Goal: Task Accomplishment & Management: Manage account settings

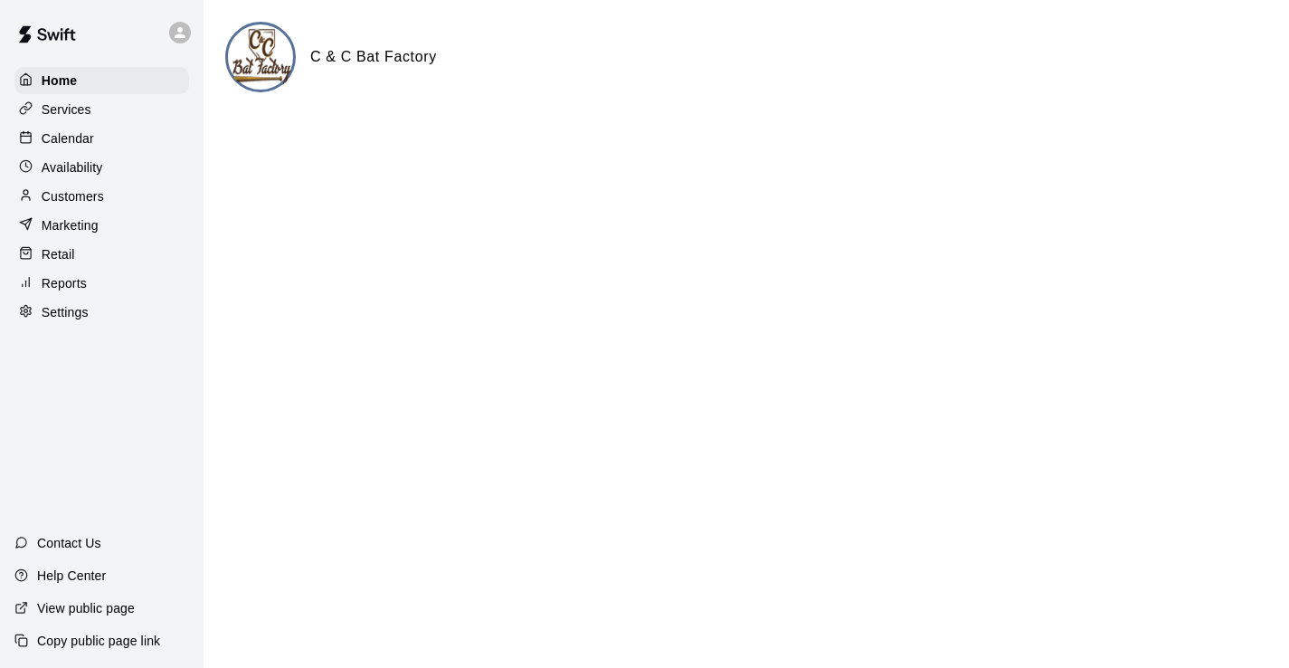
click at [63, 130] on p "Calendar" at bounding box center [68, 138] width 52 height 18
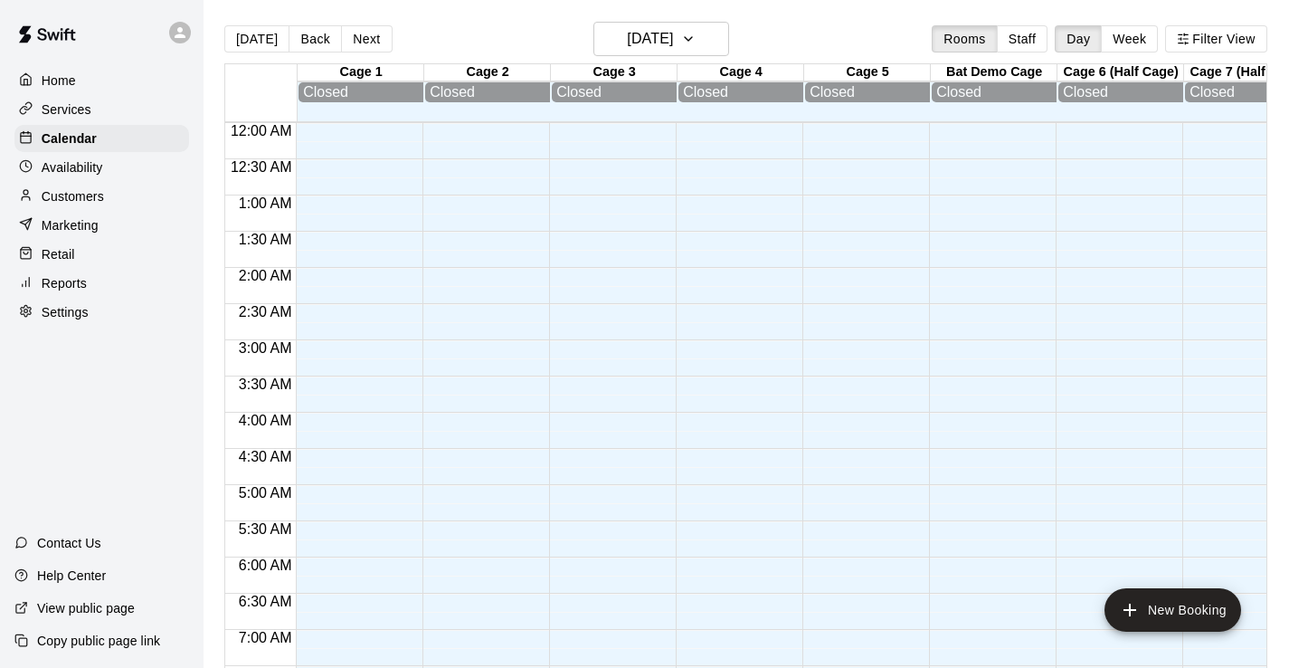
scroll to position [0, 43]
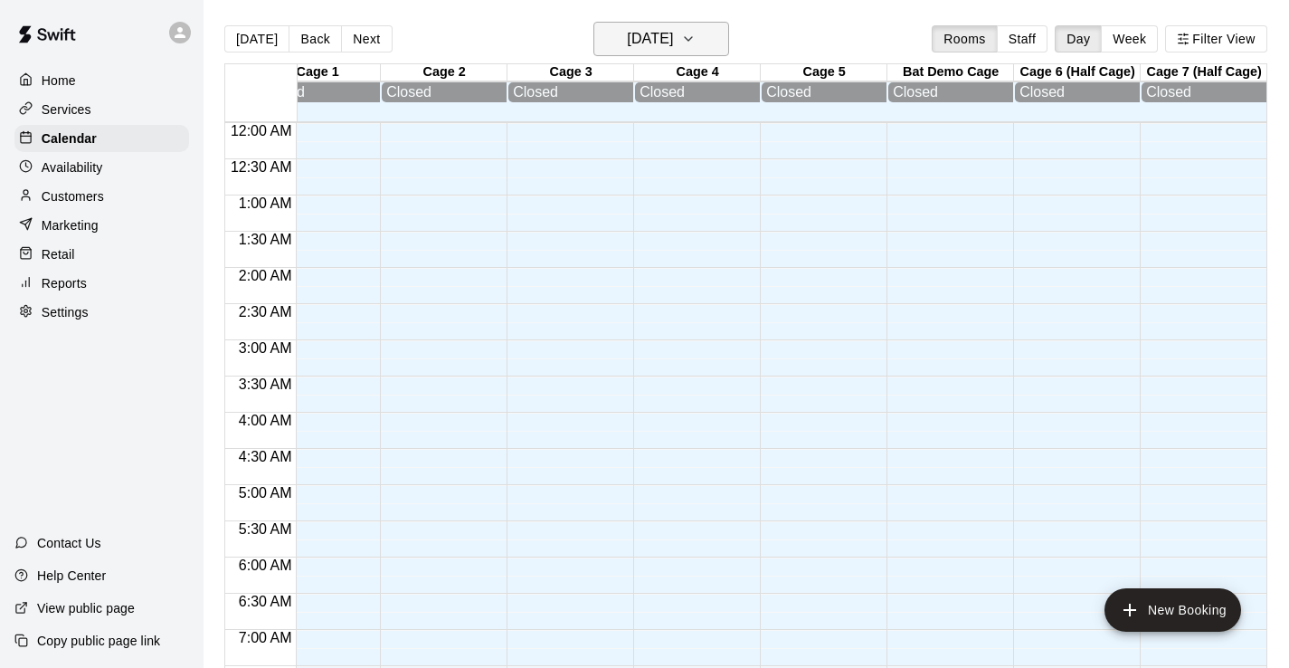
click at [692, 38] on icon "button" at bounding box center [688, 39] width 7 height 4
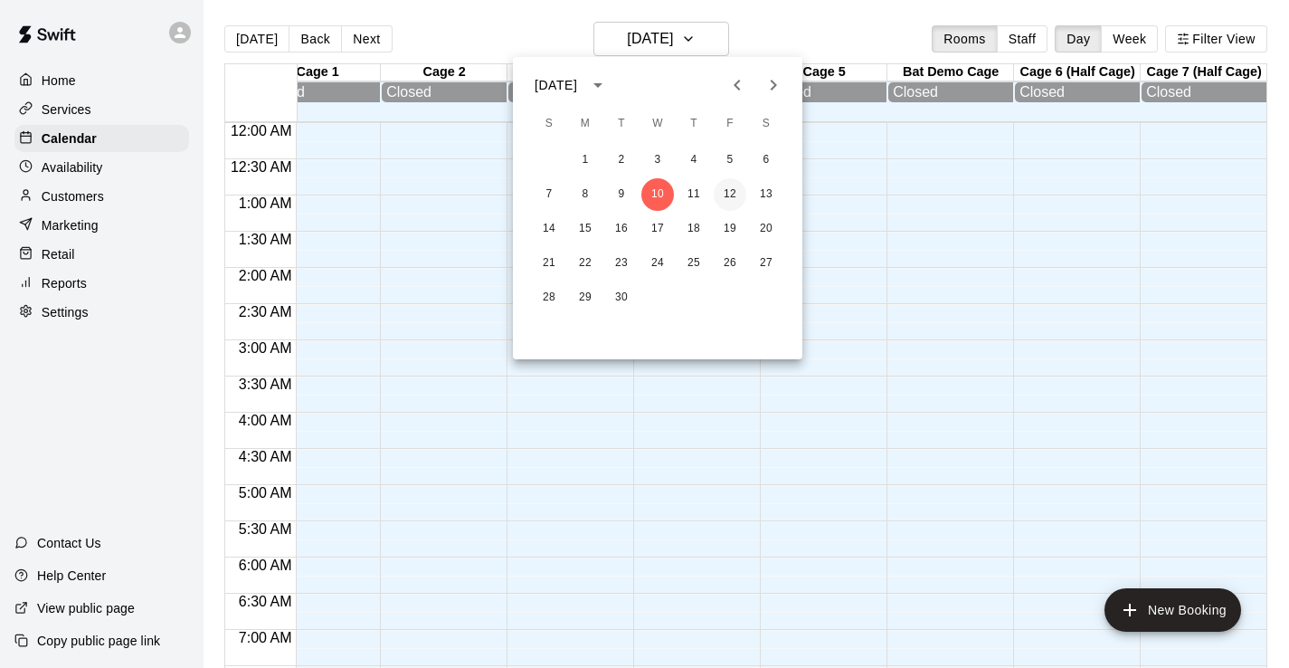
click at [726, 193] on button "12" at bounding box center [730, 194] width 33 height 33
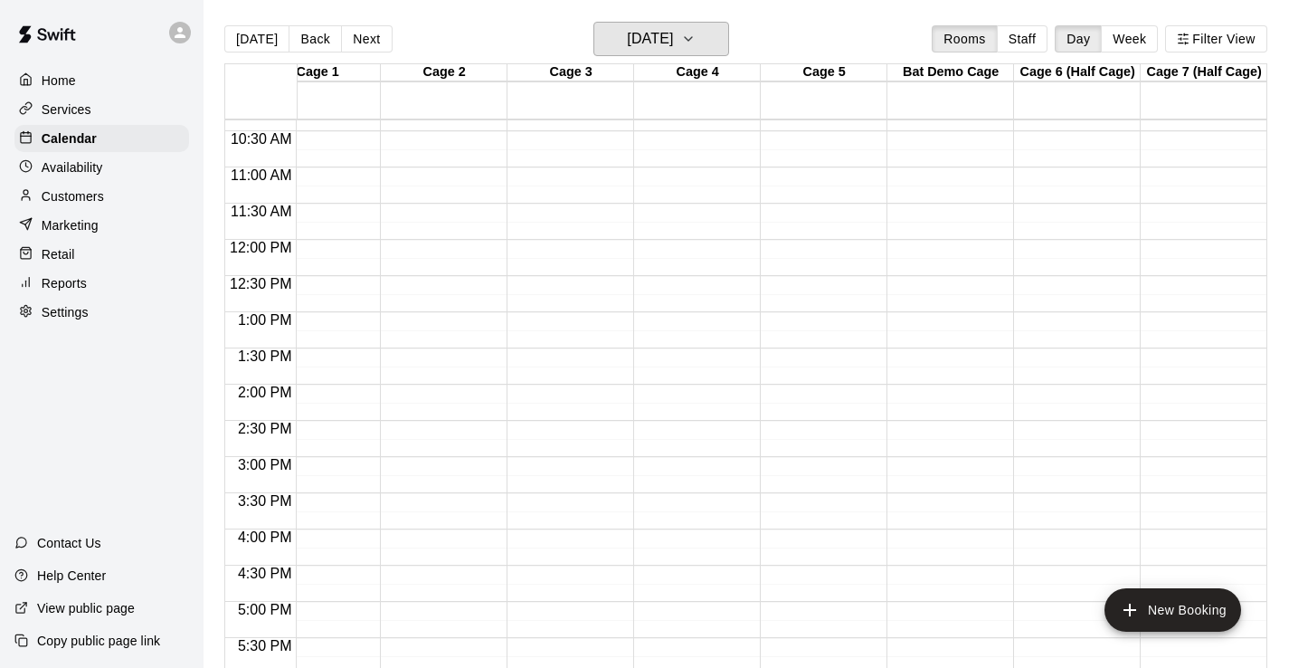
scroll to position [433, 43]
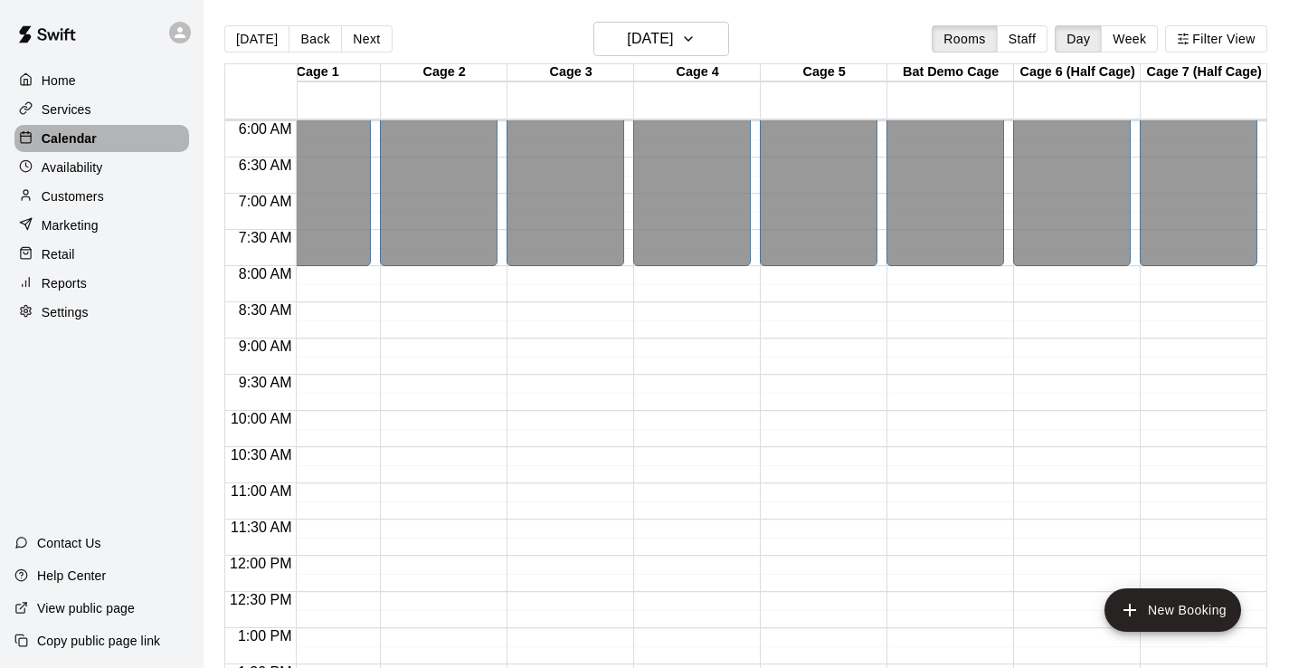
click at [62, 129] on p "Calendar" at bounding box center [69, 138] width 55 height 18
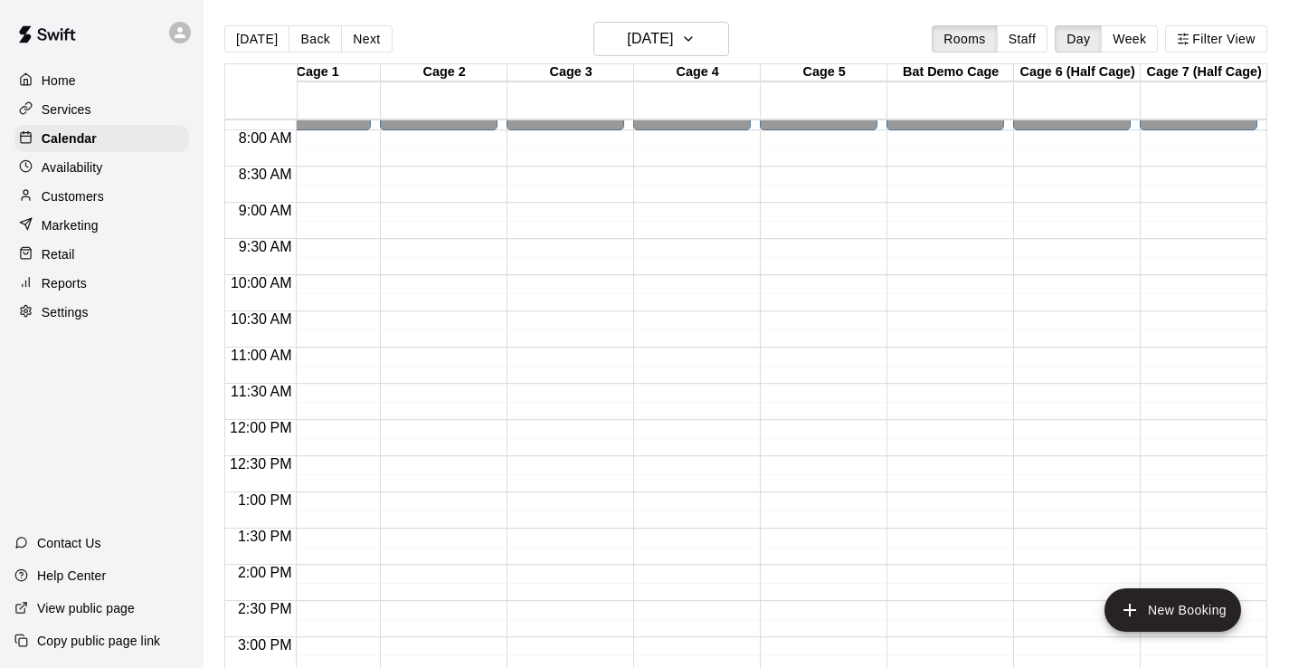
scroll to position [581, 43]
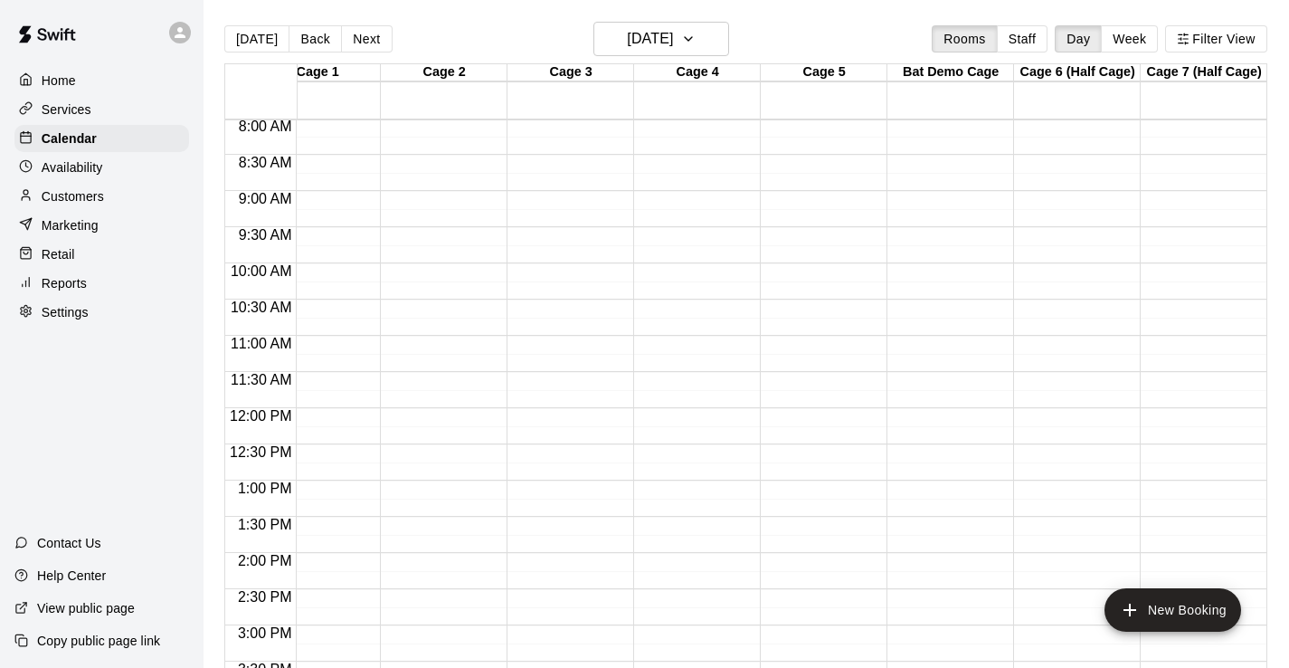
click at [66, 171] on p "Availability" at bounding box center [73, 167] width 62 height 18
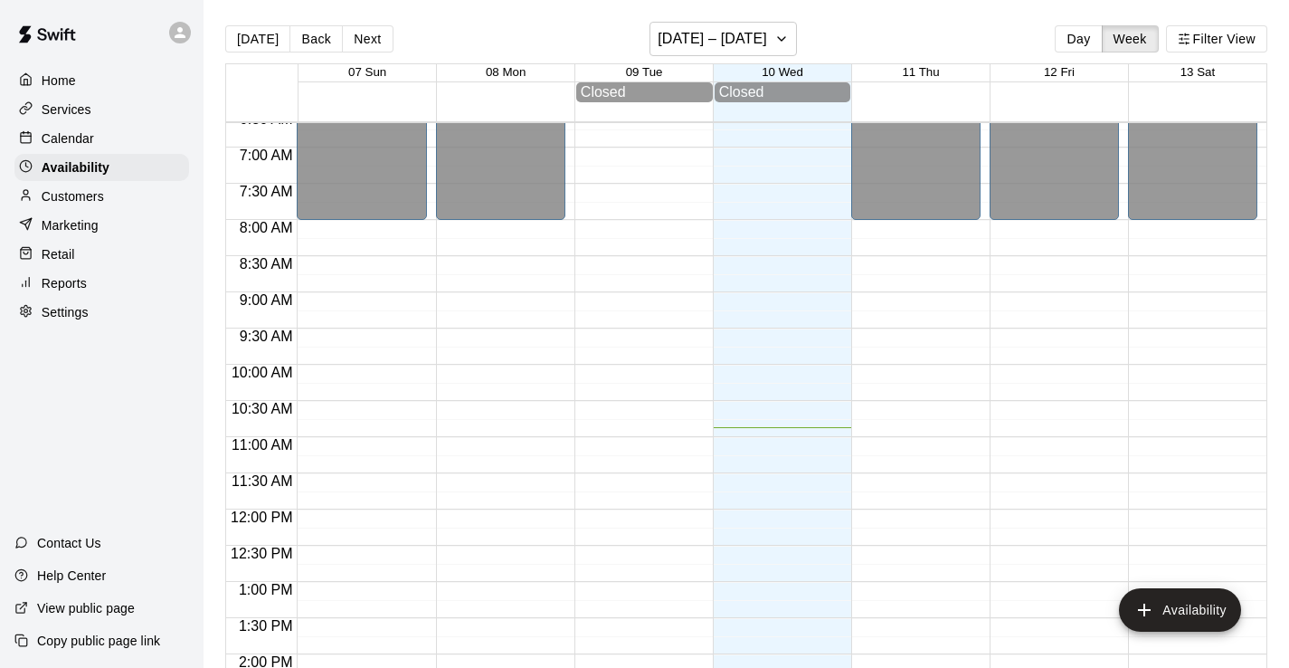
scroll to position [456, 0]
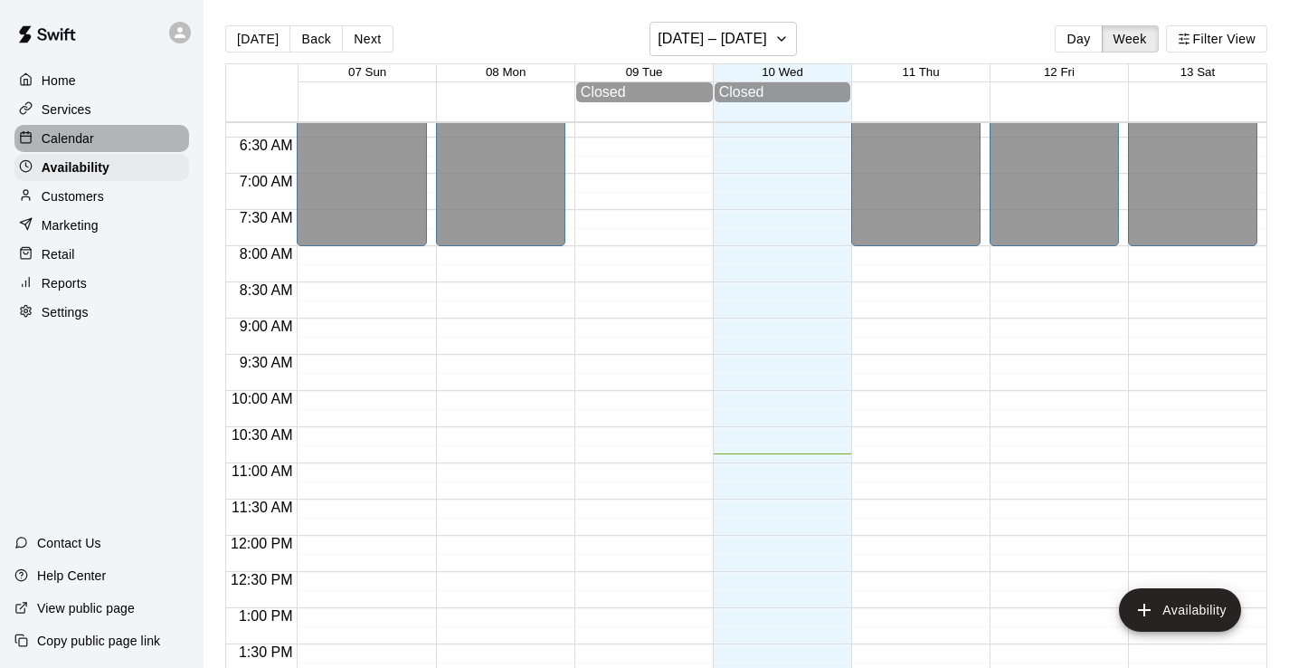
click at [82, 131] on p "Calendar" at bounding box center [68, 138] width 52 height 18
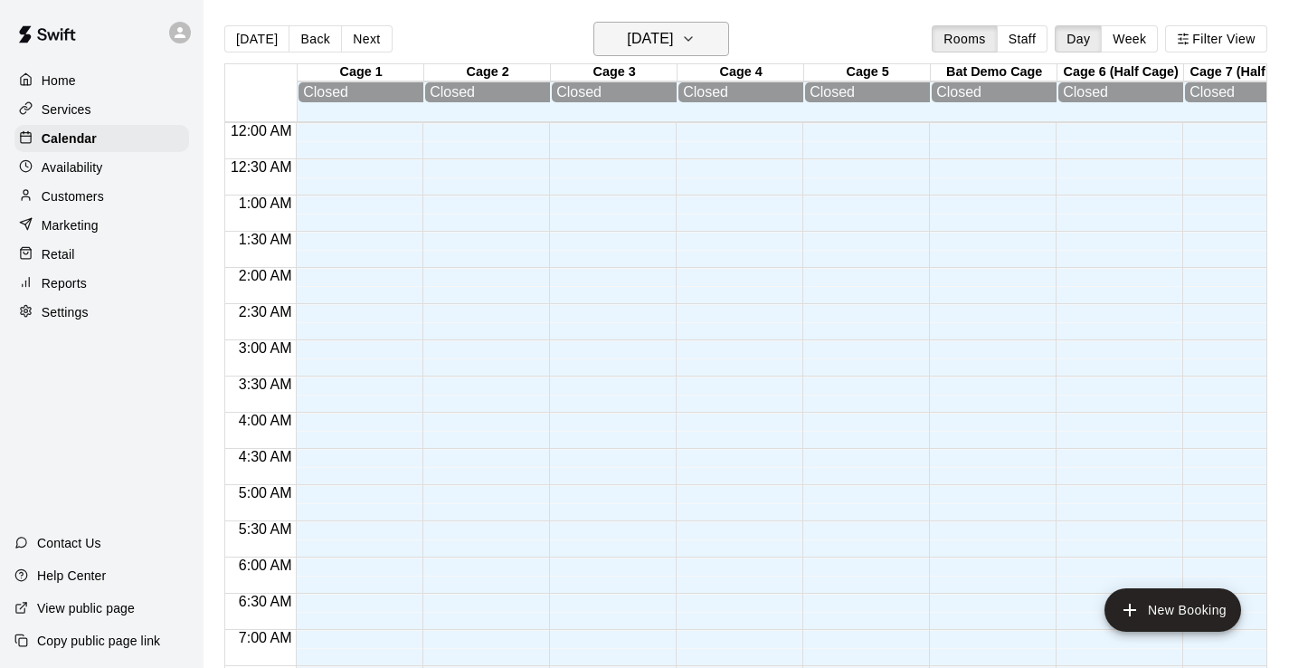
click at [654, 37] on h6 "[DATE]" at bounding box center [650, 38] width 46 height 25
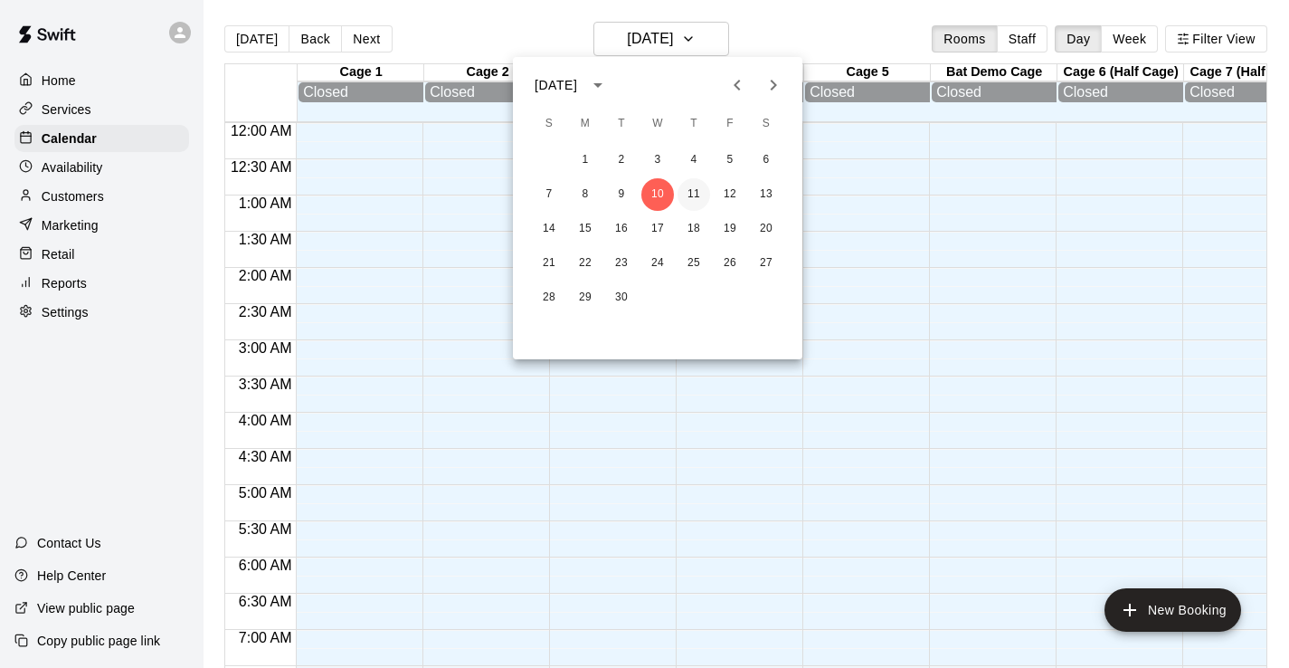
click at [699, 189] on button "11" at bounding box center [694, 194] width 33 height 33
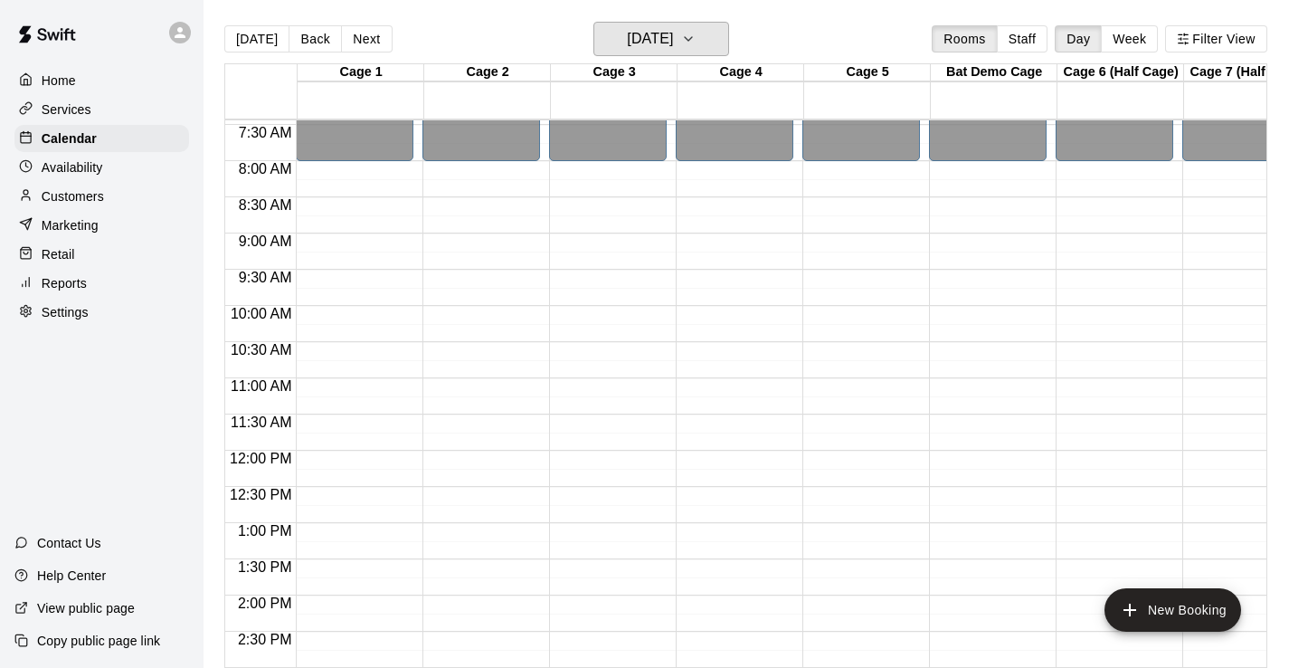
scroll to position [534, 0]
